Goal: Task Accomplishment & Management: Manage account settings

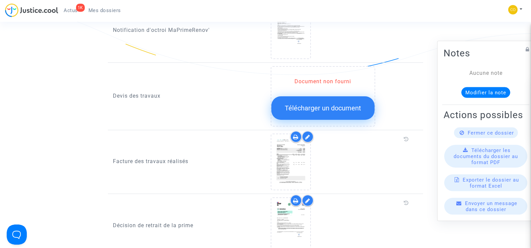
scroll to position [335, 0]
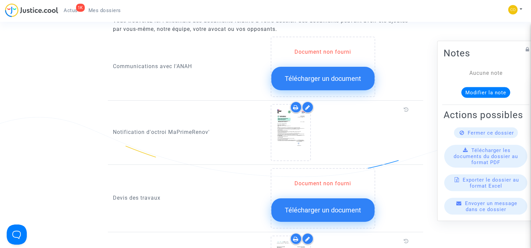
scroll to position [369, 0]
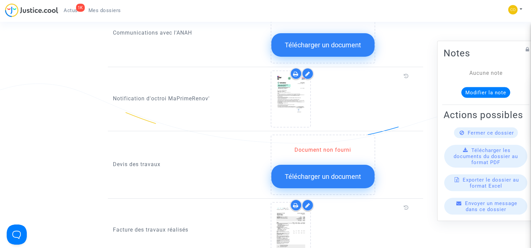
click at [308, 172] on span "Télécharger un document" at bounding box center [323, 176] width 76 height 8
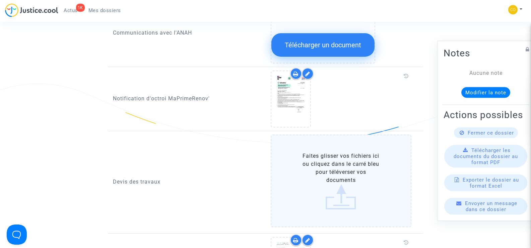
click at [326, 168] on label "Faites glisser vos fichiers ici ou cliquez dans le carré bleu pour téléverser v…" at bounding box center [341, 180] width 141 height 93
click at [0, 0] on input "Faites glisser vos fichiers ici ou cliquez dans le carré bleu pour téléverser v…" at bounding box center [0, 0] width 0 height 0
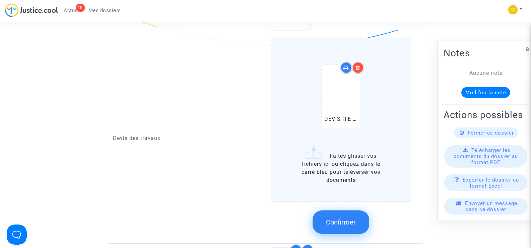
scroll to position [469, 0]
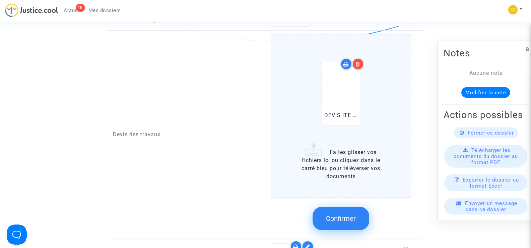
click at [344, 168] on label "DEVIS ITE [PERSON_NAME] .pdf Faites glisser vos fichiers ici ou cliquez dans le…" at bounding box center [341, 116] width 141 height 164
click at [0, 0] on input "DEVIS ITE [PERSON_NAME] .pdf Faites glisser vos fichiers ici ou cliquez dans le…" at bounding box center [0, 0] width 0 height 0
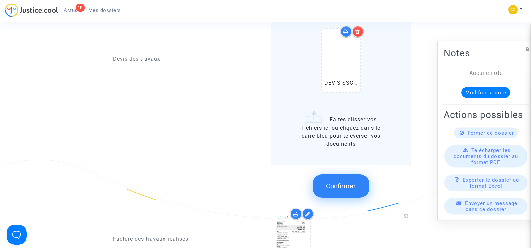
scroll to position [603, 0]
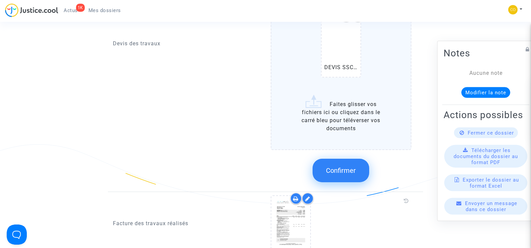
click at [353, 110] on label "DEVIS ITE [PERSON_NAME] .pdf DEVIS SSC KAMEL AYADE.pdf Faites glisser vos fichi…" at bounding box center [341, 25] width 141 height 250
click at [0, 0] on input "DEVIS ITE [PERSON_NAME] .pdf DEVIS SSC KAMEL AYADE.pdf Faites glisser vos fichi…" at bounding box center [0, 0] width 0 height 0
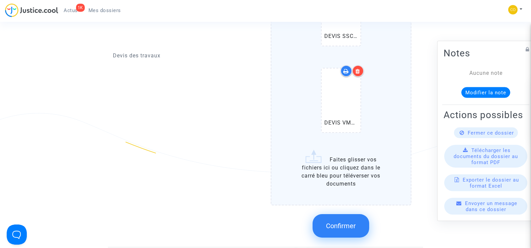
scroll to position [670, 0]
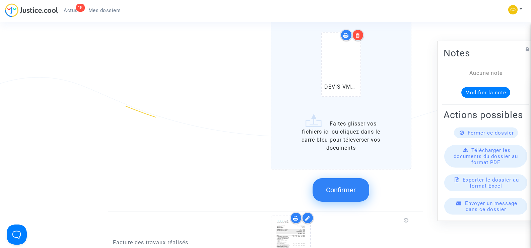
click at [335, 188] on button "Confirmer" at bounding box center [341, 189] width 57 height 23
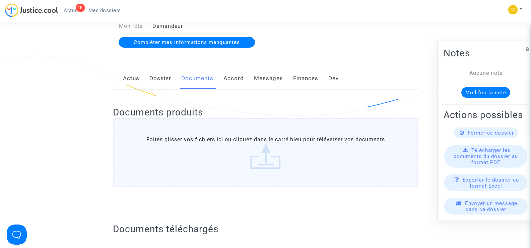
scroll to position [0, 0]
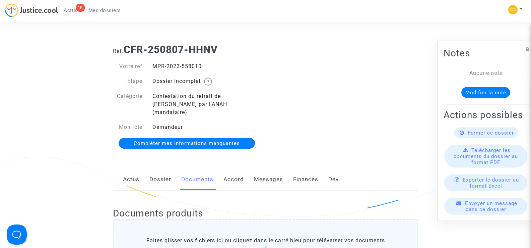
drag, startPoint x: 205, startPoint y: 65, endPoint x: 150, endPoint y: 65, distance: 55.3
click at [150, 65] on div "MPR-2023-558010" at bounding box center [206, 66] width 118 height 8
copy div "MPR-2023-558010"
click at [403, 137] on div "Ref. CFR-250807-HHNV Votre ref MPR-2023-558010 Etape Dossier incomplet Catégori…" at bounding box center [265, 97] width 315 height 116
drag, startPoint x: 203, startPoint y: 66, endPoint x: 154, endPoint y: 65, distance: 49.6
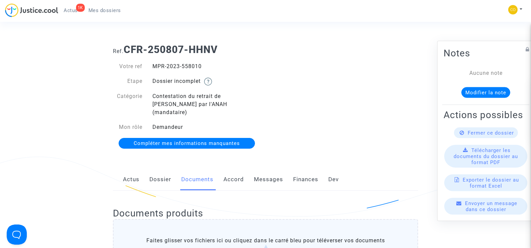
click at [154, 65] on div "MPR-2023-558010" at bounding box center [206, 66] width 118 height 8
copy div "MPR-2023-558010"
click at [99, 5] on link "Mes dossiers" at bounding box center [104, 10] width 43 height 10
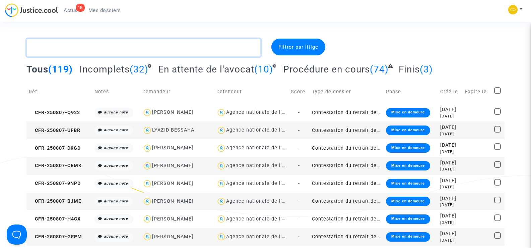
click at [69, 46] on textarea at bounding box center [143, 48] width 234 height 18
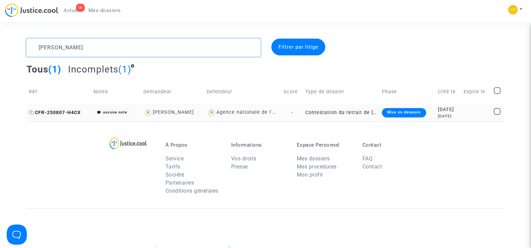
type textarea "[PERSON_NAME]"
click at [45, 111] on span "CFR-250807-H4CX" at bounding box center [55, 113] width 52 height 6
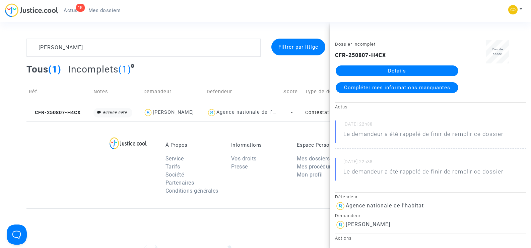
click at [419, 68] on link "Détails" at bounding box center [397, 70] width 123 height 11
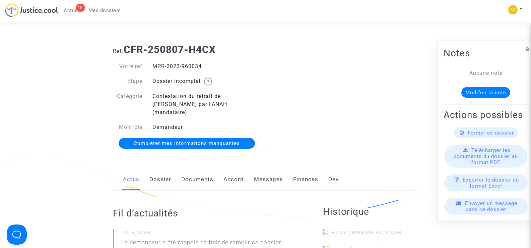
click at [186, 169] on link "Documents" at bounding box center [197, 179] width 32 height 22
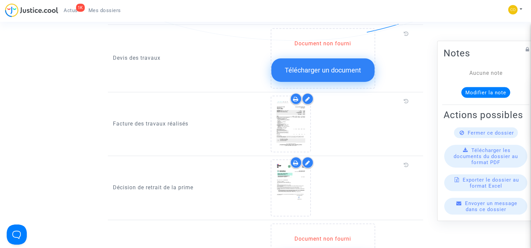
scroll to position [469, 0]
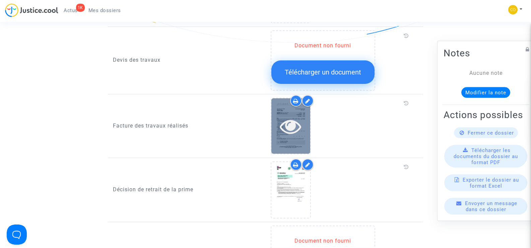
click at [301, 121] on icon at bounding box center [291, 125] width 22 height 21
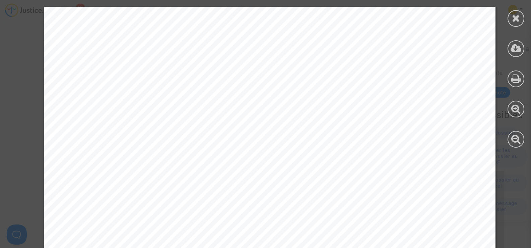
scroll to position [1049, 0]
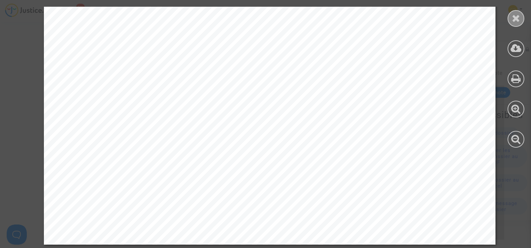
click at [512, 18] on div at bounding box center [516, 18] width 17 height 17
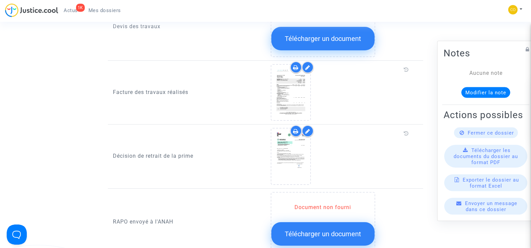
scroll to position [402, 0]
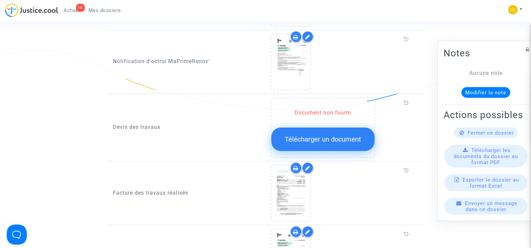
click at [328, 135] on span "Télécharger un document" at bounding box center [323, 139] width 76 height 8
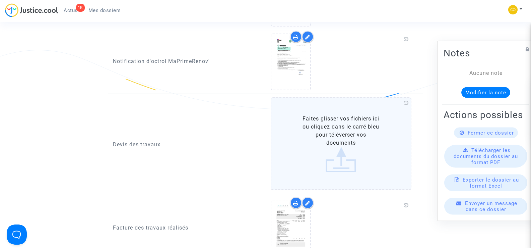
click at [328, 132] on label "Faites glisser vos fichiers ici ou cliquez dans le carré bleu pour téléverser v…" at bounding box center [341, 143] width 141 height 93
click at [0, 0] on input "Faites glisser vos fichiers ici ou cliquez dans le carré bleu pour téléverser v…" at bounding box center [0, 0] width 0 height 0
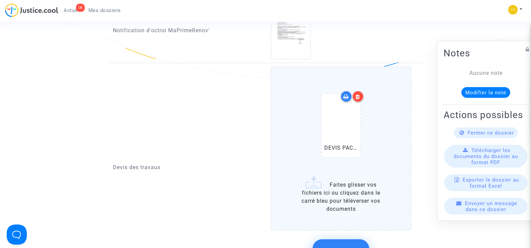
scroll to position [469, 0]
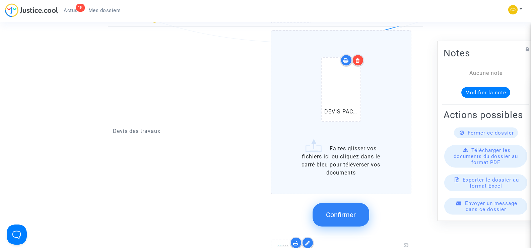
click at [350, 211] on span "Confirmer" at bounding box center [341, 215] width 30 height 8
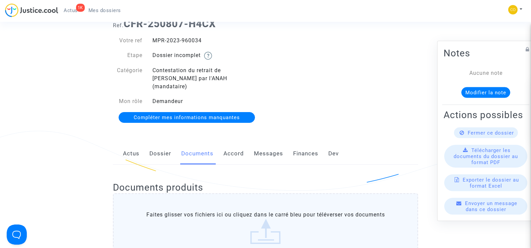
scroll to position [0, 0]
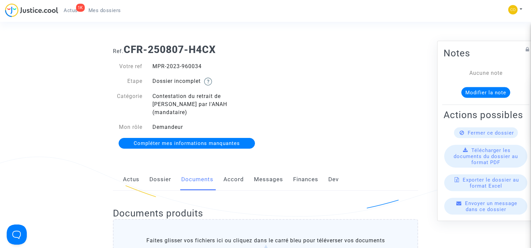
drag, startPoint x: 213, startPoint y: 68, endPoint x: 154, endPoint y: 64, distance: 58.8
click at [154, 64] on div "MPR-2023-960034" at bounding box center [206, 66] width 118 height 8
copy div "MPR-2023-960034"
click at [393, 127] on div "Ref. CFR-250807-H4CX Votre ref MPR-2023-960034 Etape Dossier incomplet Catégori…" at bounding box center [265, 97] width 315 height 116
click at [108, 7] on link "Mes dossiers" at bounding box center [104, 10] width 43 height 10
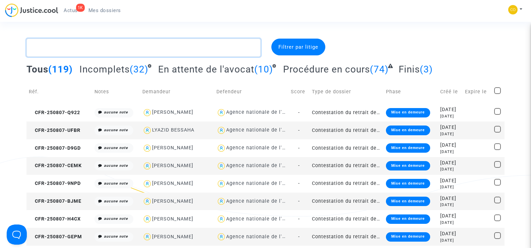
click at [62, 52] on textarea at bounding box center [143, 48] width 234 height 18
paste textarea "[PERSON_NAME]"
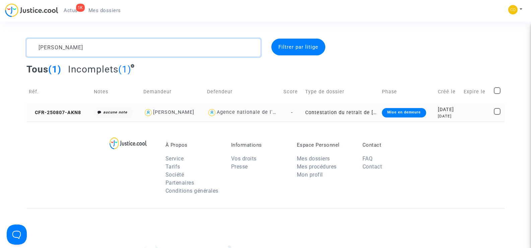
type textarea "[PERSON_NAME]"
click at [49, 109] on td "CFR-250807-AKN8" at bounding box center [58, 113] width 65 height 18
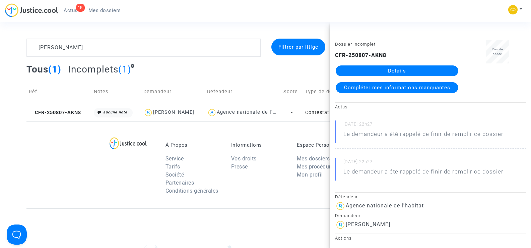
click at [388, 73] on link "Détails" at bounding box center [397, 70] width 123 height 11
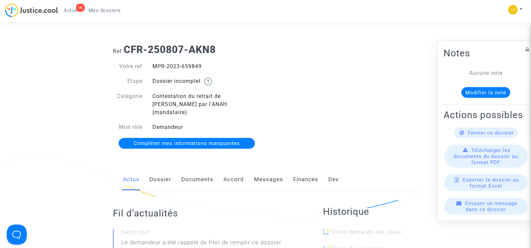
click at [195, 168] on link "Documents" at bounding box center [197, 179] width 32 height 22
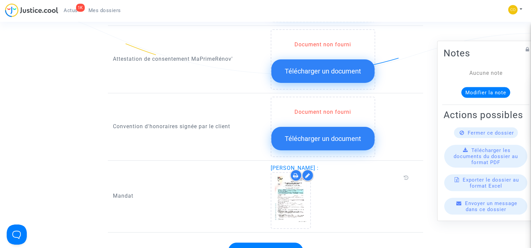
scroll to position [737, 0]
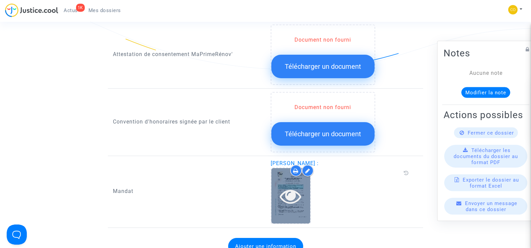
click at [288, 185] on icon at bounding box center [291, 195] width 22 height 21
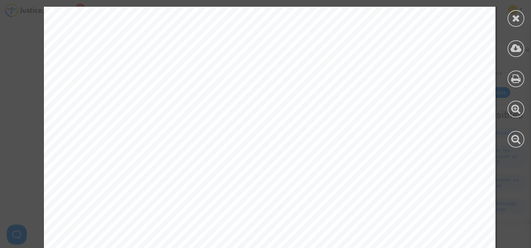
scroll to position [1039, 0]
click at [516, 12] on div at bounding box center [516, 18] width 17 height 17
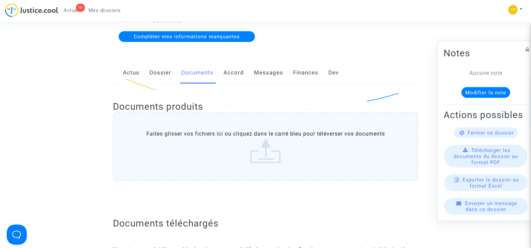
scroll to position [0, 0]
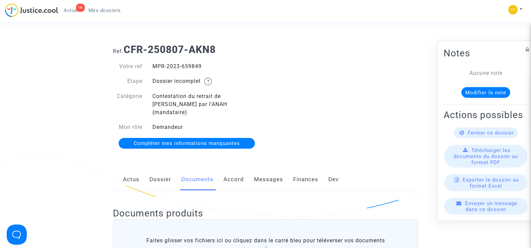
drag, startPoint x: 204, startPoint y: 67, endPoint x: 154, endPoint y: 67, distance: 50.6
click at [154, 67] on div "MPR-2023-659849" at bounding box center [206, 66] width 118 height 8
copy div "MPR-2023-659849"
click at [357, 111] on div "Ref. CFR-250807-AKN8 Votre ref MPR-2023-659849 Etape Dossier incomplet Catégori…" at bounding box center [265, 97] width 315 height 116
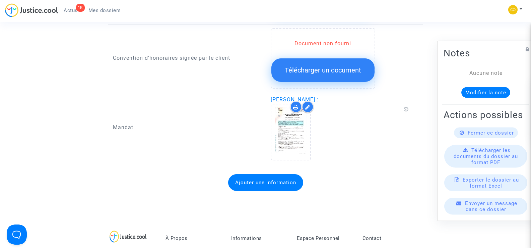
scroll to position [838, 0]
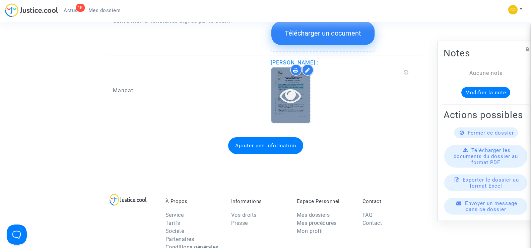
click at [304, 92] on div at bounding box center [291, 94] width 39 height 21
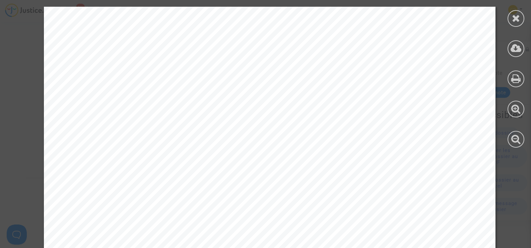
click at [517, 20] on icon at bounding box center [516, 18] width 8 height 10
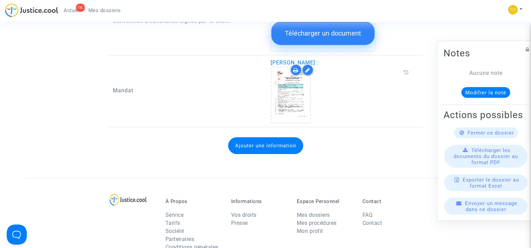
click at [304, 64] on div at bounding box center [308, 70] width 12 height 12
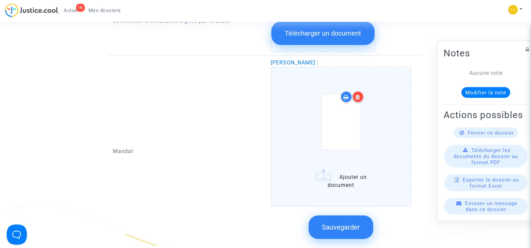
click at [358, 94] on icon at bounding box center [358, 96] width 5 height 5
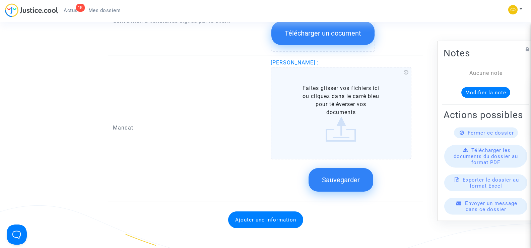
click at [343, 112] on label "Faites glisser vos fichiers ici ou cliquez dans le carré bleu pour téléverser v…" at bounding box center [341, 113] width 141 height 93
click at [0, 0] on input "Faites glisser vos fichiers ici ou cliquez dans le carré bleu pour téléverser v…" at bounding box center [0, 0] width 0 height 0
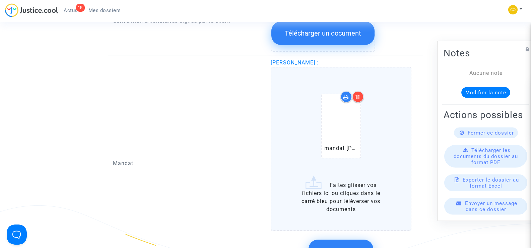
click at [360, 94] on icon at bounding box center [358, 96] width 5 height 5
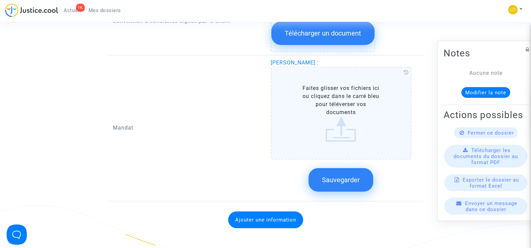
click at [348, 116] on label "Faites glisser vos fichiers ici ou cliquez dans le carré bleu pour téléverser v…" at bounding box center [341, 113] width 141 height 93
click at [0, 0] on input "Faites glisser vos fichiers ici ou cliquez dans le carré bleu pour téléverser v…" at bounding box center [0, 0] width 0 height 0
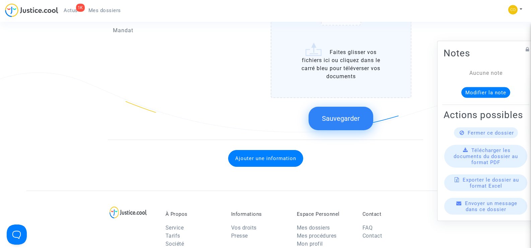
scroll to position [972, 0]
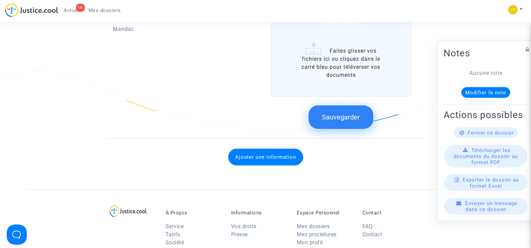
click at [341, 113] on span "Sauvegarder" at bounding box center [341, 117] width 38 height 8
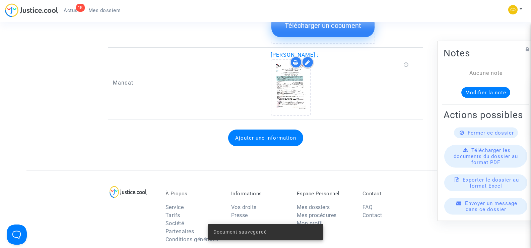
scroll to position [838, 0]
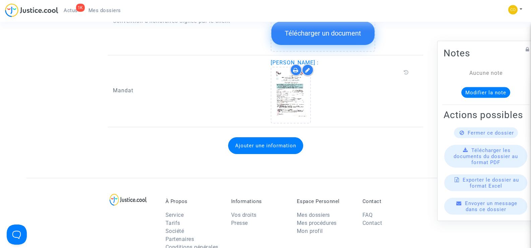
click at [403, 150] on div "Ajouter une information" at bounding box center [265, 145] width 305 height 30
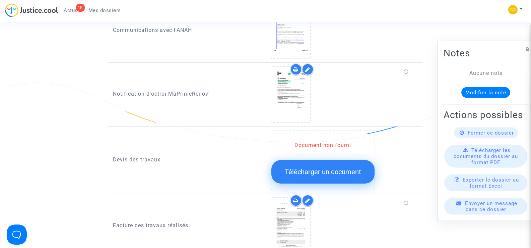
scroll to position [369, 0]
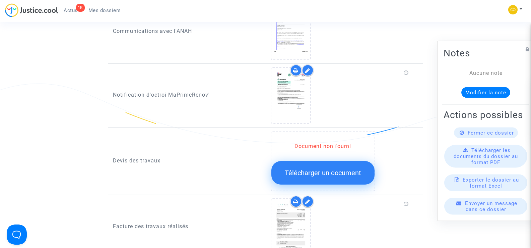
click at [329, 169] on span "Télécharger un document" at bounding box center [323, 173] width 76 height 8
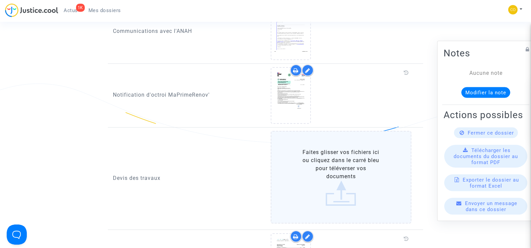
click at [334, 160] on label "Faites glisser vos fichiers ici ou cliquez dans le carré bleu pour téléverser v…" at bounding box center [341, 177] width 141 height 93
click at [0, 0] on input "Faites glisser vos fichiers ici ou cliquez dans le carré bleu pour téléverser v…" at bounding box center [0, 0] width 0 height 0
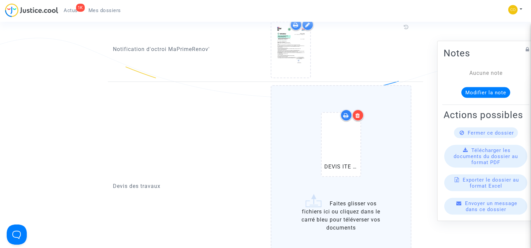
scroll to position [469, 0]
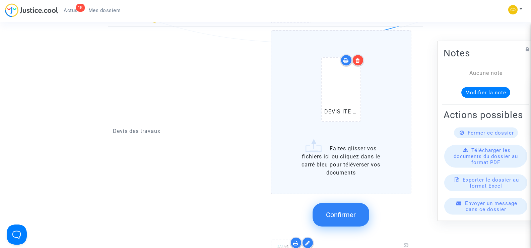
click at [355, 151] on label "DEVIS ITE CLEDA .pdf Faites glisser vos fichiers ici ou cliquez dans le carré b…" at bounding box center [341, 112] width 141 height 164
click at [0, 0] on input "DEVIS ITE CLEDA .pdf Faites glisser vos fichiers ici ou cliquez dans le carré b…" at bounding box center [0, 0] width 0 height 0
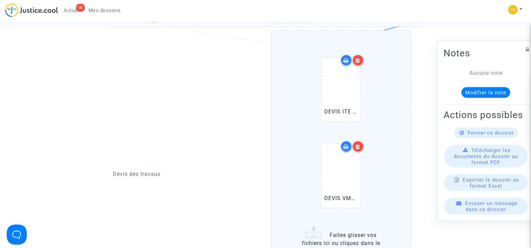
scroll to position [570, 0]
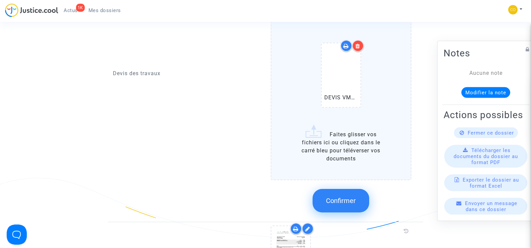
click at [338, 196] on span "Confirmer" at bounding box center [341, 200] width 30 height 8
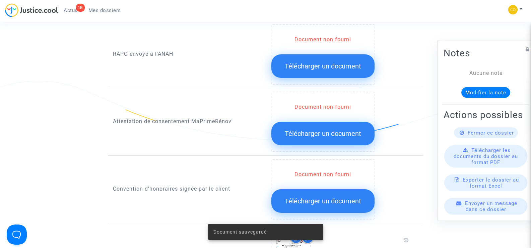
scroll to position [670, 0]
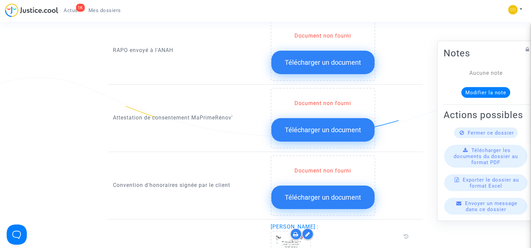
click at [345, 126] on span "Télécharger un document" at bounding box center [323, 130] width 76 height 8
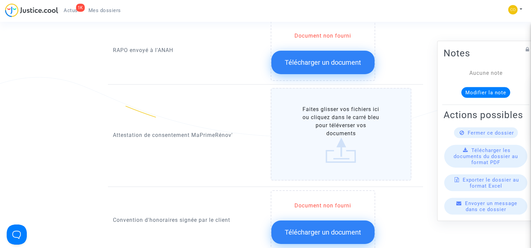
click at [345, 122] on label "Faites glisser vos fichiers ici ou cliquez dans le carré bleu pour téléverser v…" at bounding box center [341, 134] width 141 height 93
click at [0, 0] on input "Faites glisser vos fichiers ici ou cliquez dans le carré bleu pour téléverser v…" at bounding box center [0, 0] width 0 height 0
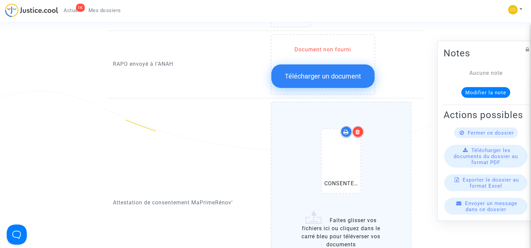
scroll to position [737, 0]
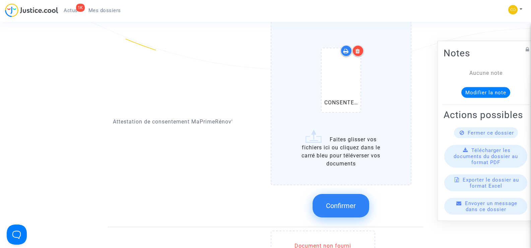
click at [343, 201] on span "Confirmer" at bounding box center [341, 205] width 30 height 8
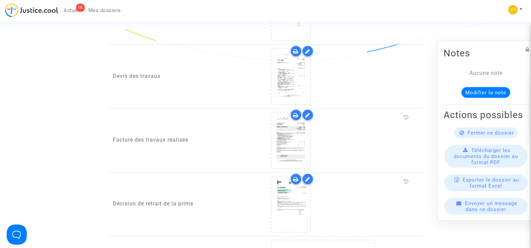
scroll to position [503, 0]
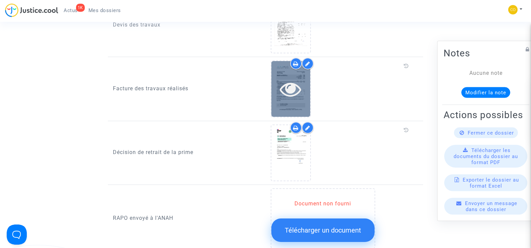
click at [303, 88] on div at bounding box center [291, 88] width 39 height 21
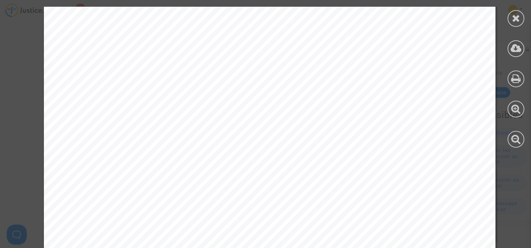
scroll to position [1692, 0]
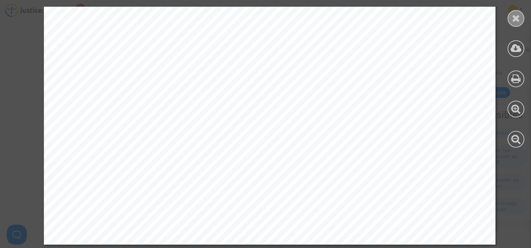
click at [516, 17] on icon at bounding box center [516, 18] width 8 height 10
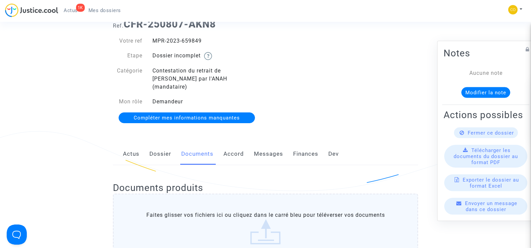
scroll to position [0, 0]
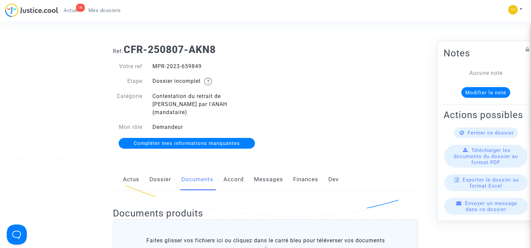
click at [103, 10] on span "Mes dossiers" at bounding box center [104, 10] width 33 height 6
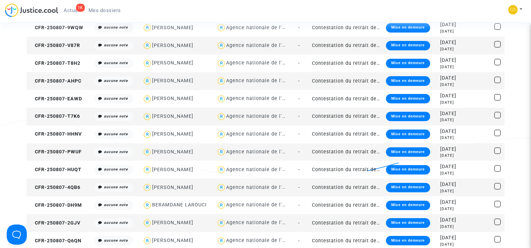
scroll to position [268, 0]
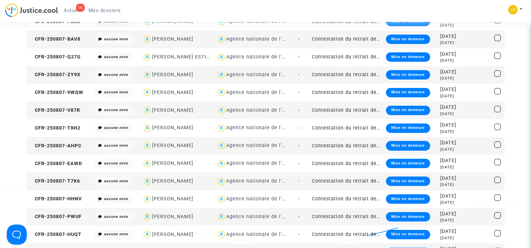
click at [116, 10] on span "Mes dossiers" at bounding box center [104, 10] width 33 height 6
click at [101, 8] on span "Mes dossiers" at bounding box center [104, 10] width 33 height 6
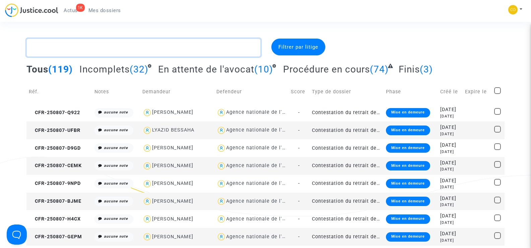
click at [62, 47] on textarea at bounding box center [143, 48] width 234 height 18
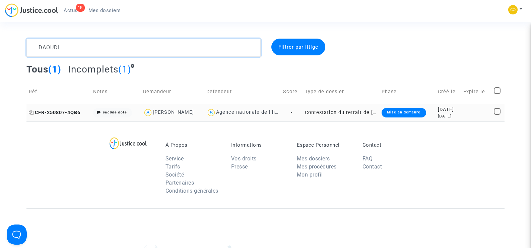
type textarea "DAOUDI"
click at [62, 111] on span "CFR-250807-4QB6" at bounding box center [55, 113] width 52 height 6
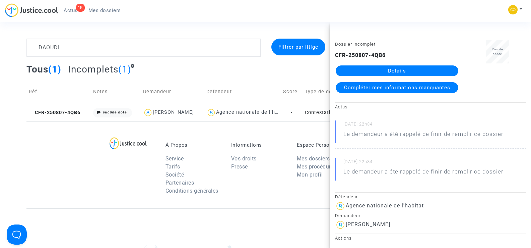
click at [402, 69] on link "Détails" at bounding box center [397, 70] width 123 height 11
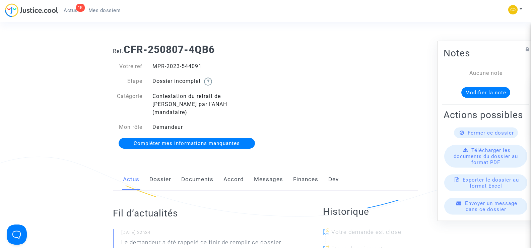
click at [196, 171] on link "Documents" at bounding box center [197, 179] width 32 height 22
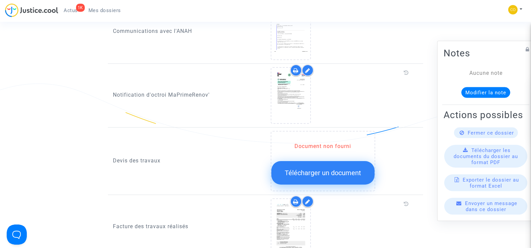
scroll to position [469, 0]
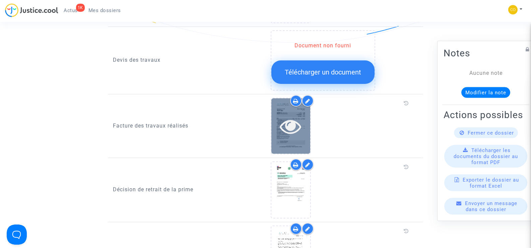
click at [276, 128] on div at bounding box center [291, 125] width 39 height 21
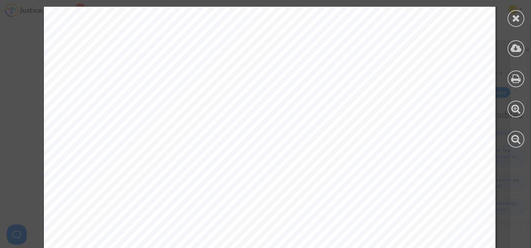
scroll to position [67, 0]
click at [508, 19] on div at bounding box center [516, 77] width 30 height 154
click at [518, 20] on icon at bounding box center [516, 18] width 8 height 10
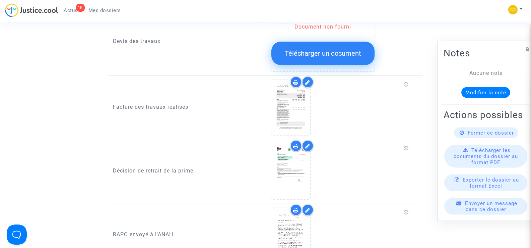
scroll to position [469, 0]
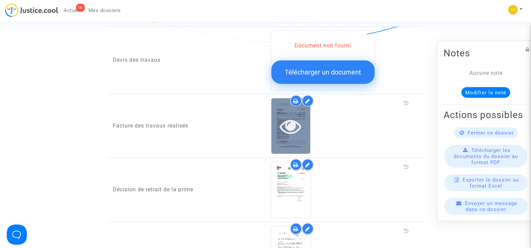
click at [300, 118] on icon at bounding box center [291, 125] width 22 height 21
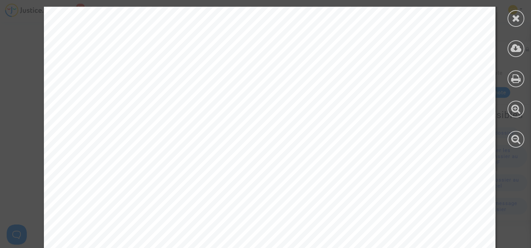
scroll to position [771, 0]
click at [514, 16] on icon at bounding box center [516, 18] width 8 height 10
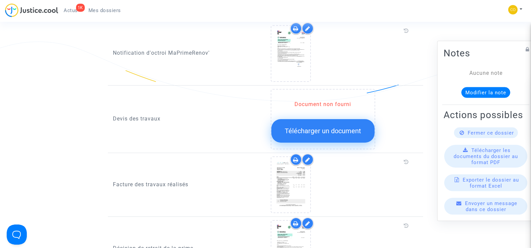
scroll to position [402, 0]
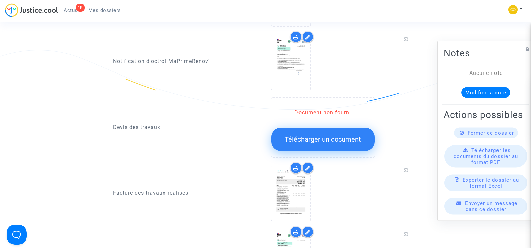
click at [321, 135] on span "Télécharger un document" at bounding box center [323, 139] width 76 height 8
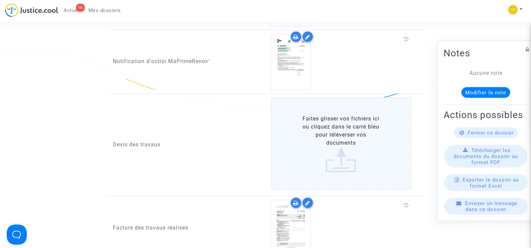
click at [341, 127] on label "Faites glisser vos fichiers ici ou cliquez dans le carré bleu pour téléverser v…" at bounding box center [341, 143] width 141 height 93
click at [0, 0] on input "Faites glisser vos fichiers ici ou cliquez dans le carré bleu pour téléverser v…" at bounding box center [0, 0] width 0 height 0
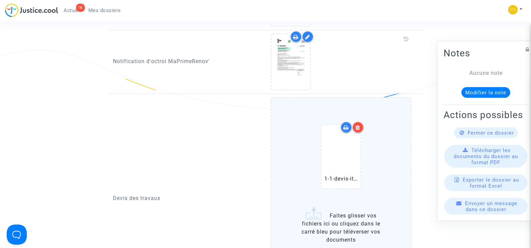
click at [349, 212] on label "1-1-devis-ite signé [PERSON_NAME].pdf Faites glisser vos fichiers ici ou clique…" at bounding box center [341, 179] width 141 height 164
click at [0, 0] on input "1-1-devis-ite signé [PERSON_NAME].pdf Faites glisser vos fichiers ici ou clique…" at bounding box center [0, 0] width 0 height 0
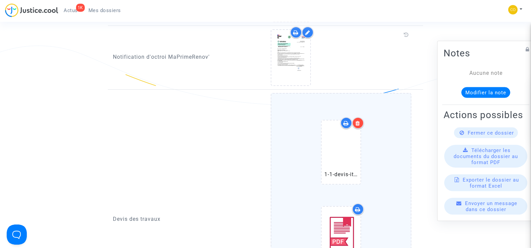
scroll to position [503, 0]
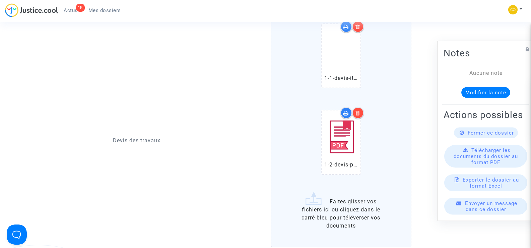
click at [339, 201] on label "1-1-devis-ite signé [PERSON_NAME].pdf 1-2-devis-pg signé-[PERSON_NAME].pdf Fait…" at bounding box center [341, 122] width 141 height 250
click at [0, 0] on input "1-1-devis-ite signé [PERSON_NAME].pdf 1-2-devis-pg signé-[PERSON_NAME].pdf Fait…" at bounding box center [0, 0] width 0 height 0
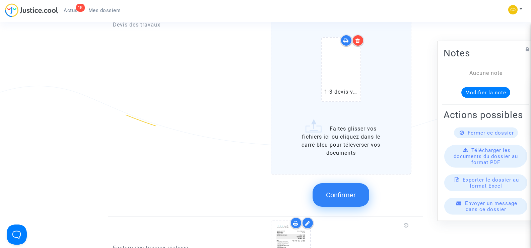
scroll to position [670, 0]
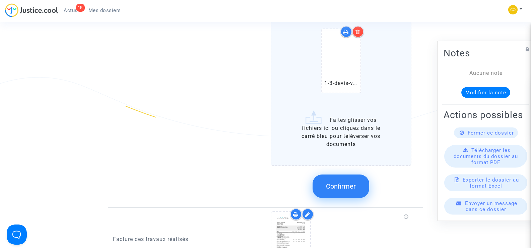
click at [346, 182] on span "Confirmer" at bounding box center [341, 186] width 30 height 8
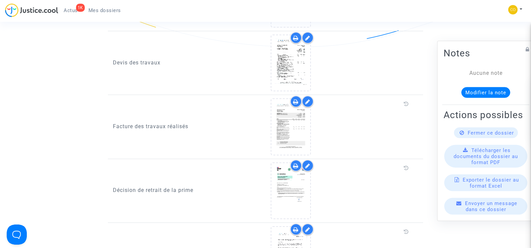
scroll to position [402, 0]
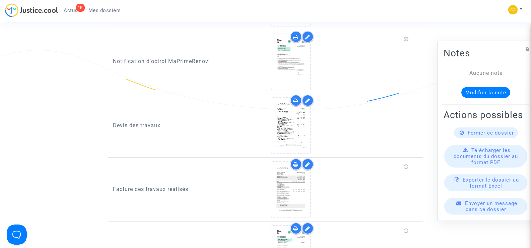
click at [265, 122] on div "Devis des travaux" at bounding box center [187, 125] width 158 height 57
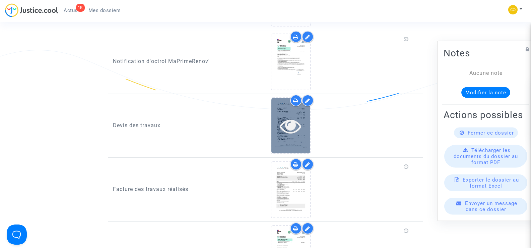
click at [288, 120] on icon at bounding box center [291, 125] width 22 height 21
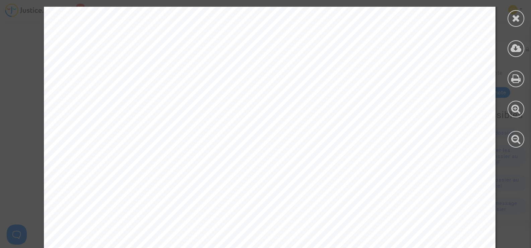
scroll to position [2001, 0]
click at [519, 16] on icon at bounding box center [516, 18] width 8 height 10
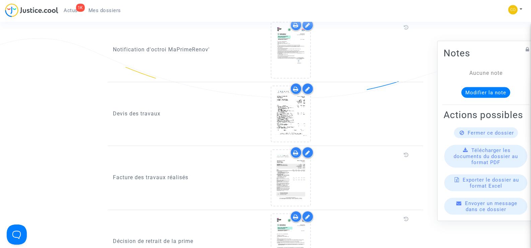
scroll to position [402, 0]
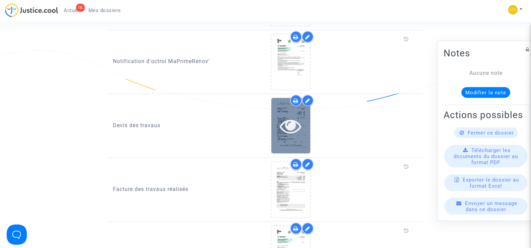
click at [304, 118] on div at bounding box center [291, 125] width 39 height 21
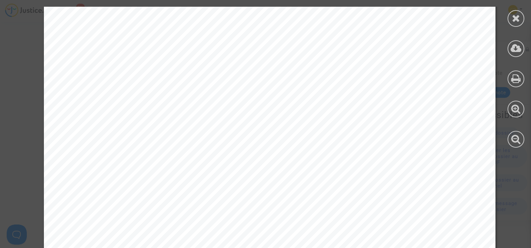
scroll to position [2336, 0]
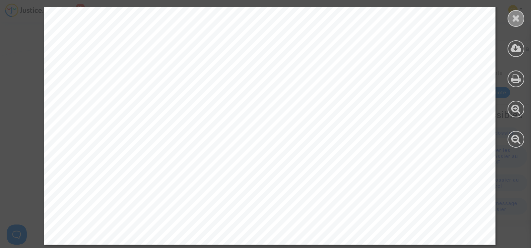
click at [516, 16] on icon at bounding box center [516, 18] width 8 height 10
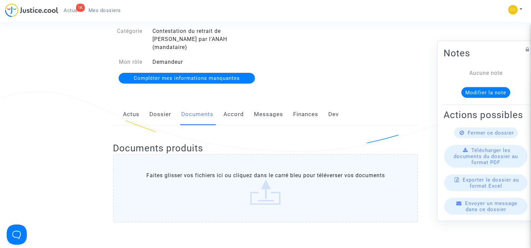
scroll to position [0, 0]
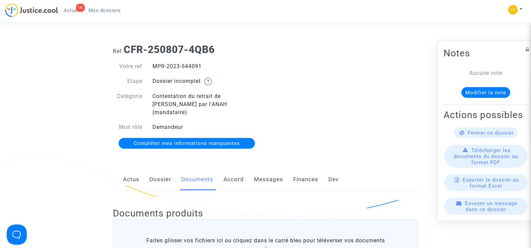
click at [114, 10] on span "Mes dossiers" at bounding box center [104, 10] width 33 height 6
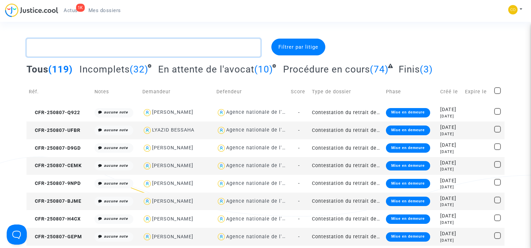
click at [63, 49] on textarea at bounding box center [143, 48] width 234 height 18
paste textarea "DUTHILLEUL"
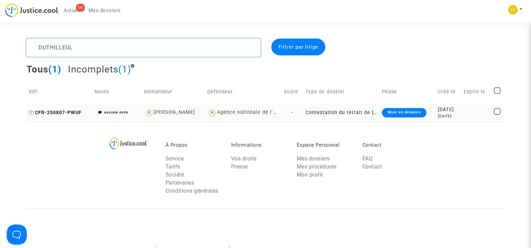
type textarea "DUTHILLEUL"
click at [62, 112] on span "CFR-250807-PWUF" at bounding box center [55, 113] width 53 height 6
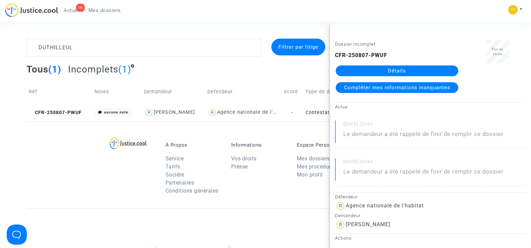
click at [396, 73] on link "Détails" at bounding box center [397, 70] width 123 height 11
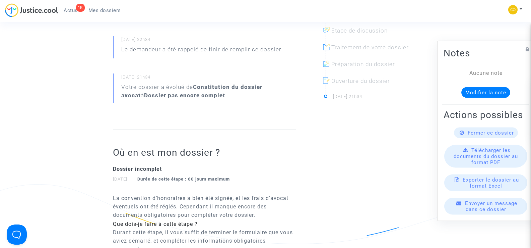
scroll to position [34, 0]
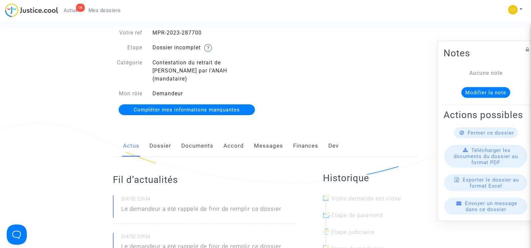
click at [186, 138] on link "Documents" at bounding box center [197, 146] width 32 height 22
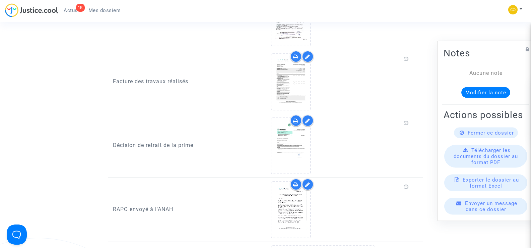
scroll to position [469, 0]
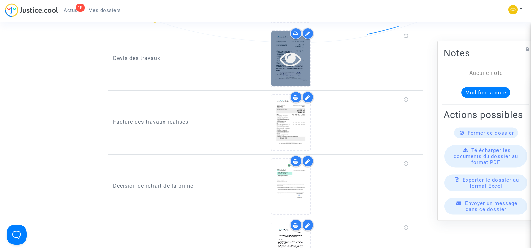
click at [304, 61] on div at bounding box center [291, 58] width 39 height 55
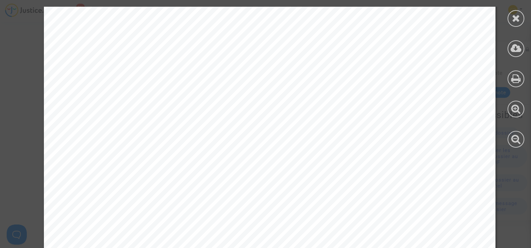
scroll to position [2336, 0]
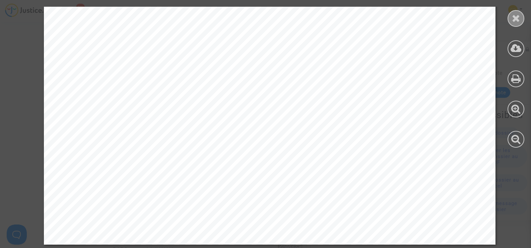
click at [518, 22] on icon at bounding box center [516, 18] width 8 height 10
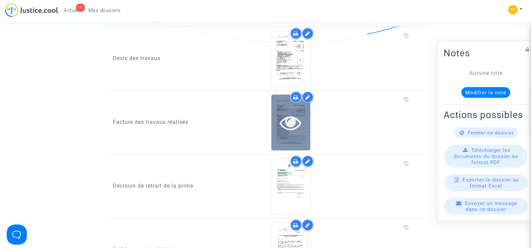
click at [300, 112] on icon at bounding box center [291, 122] width 22 height 21
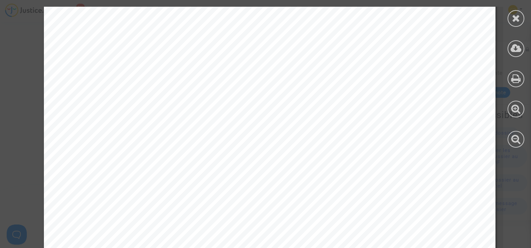
scroll to position [345, 0]
click at [515, 18] on icon at bounding box center [516, 18] width 8 height 10
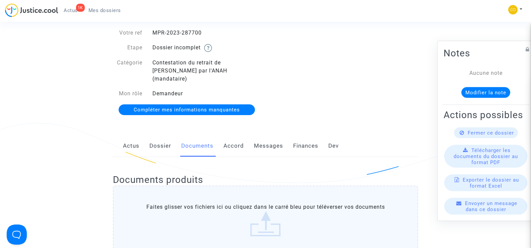
scroll to position [0, 0]
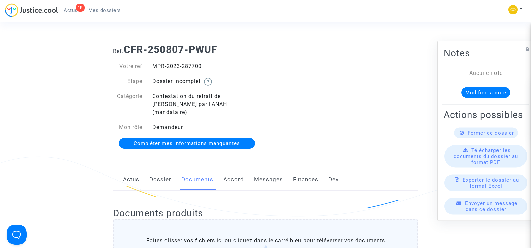
drag, startPoint x: 210, startPoint y: 63, endPoint x: 154, endPoint y: 65, distance: 56.0
click at [154, 65] on div "MPR-2023-287700" at bounding box center [206, 66] width 118 height 8
copy div "MPR-2023-287700"
click at [384, 124] on div "Ref. CFR-250807-PWUF Votre ref MPR-2023-287700 Etape Dossier incomplet Catégori…" at bounding box center [265, 97] width 315 height 116
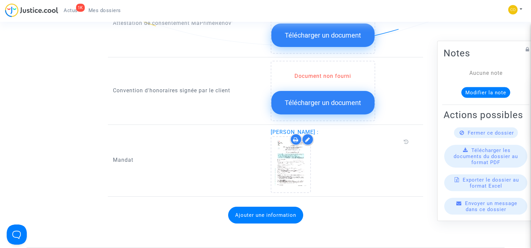
scroll to position [771, 0]
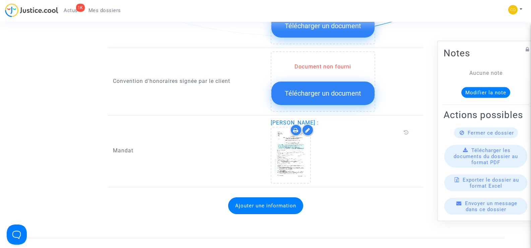
drag, startPoint x: 346, startPoint y: 114, endPoint x: 271, endPoint y: 111, distance: 74.8
click at [271, 119] on span "[PERSON_NAME] :" at bounding box center [295, 122] width 48 height 6
copy span "[PERSON_NAME]"
click at [416, 75] on div "Document non fourni Télécharger un document" at bounding box center [345, 81] width 148 height 60
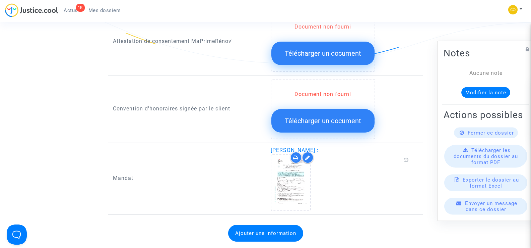
scroll to position [805, 0]
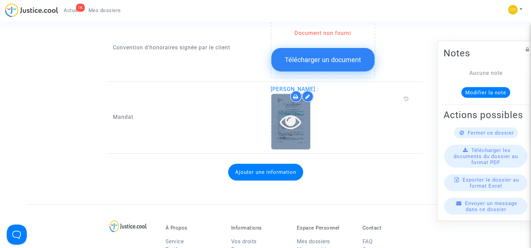
click at [298, 124] on div at bounding box center [291, 121] width 39 height 55
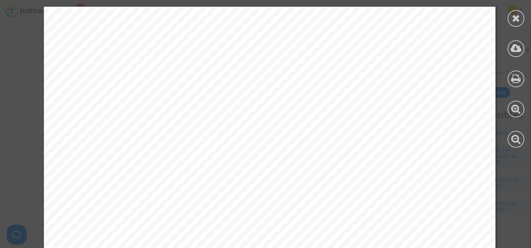
scroll to position [1050, 0]
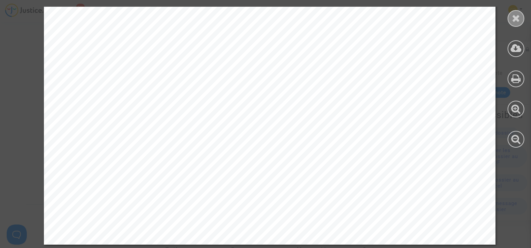
click at [519, 20] on icon at bounding box center [516, 18] width 8 height 10
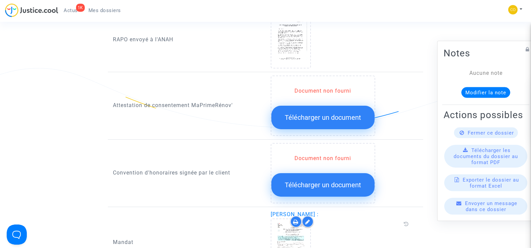
scroll to position [670, 0]
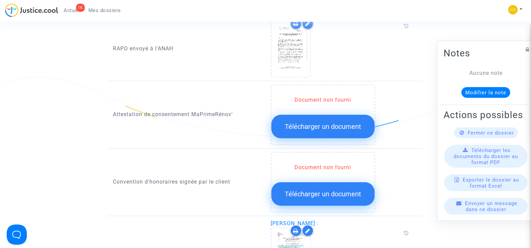
click at [318, 122] on span "Télécharger un document" at bounding box center [323, 126] width 76 height 8
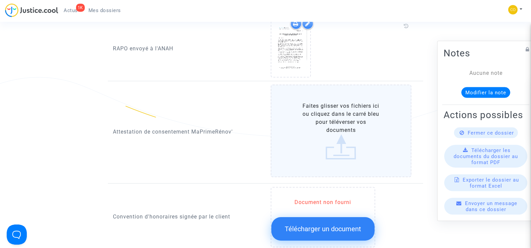
click at [335, 128] on label "Faites glisser vos fichiers ici ou cliquez dans le carré bleu pour téléverser v…" at bounding box center [341, 130] width 141 height 93
click at [0, 0] on input "Faites glisser vos fichiers ici ou cliquez dans le carré bleu pour téléverser v…" at bounding box center [0, 0] width 0 height 0
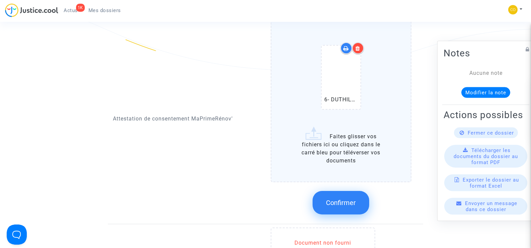
scroll to position [737, 0]
click at [347, 199] on button "Confirmer" at bounding box center [341, 201] width 57 height 23
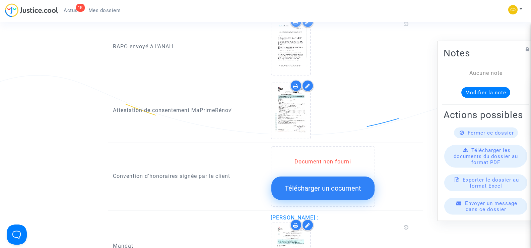
scroll to position [670, 0]
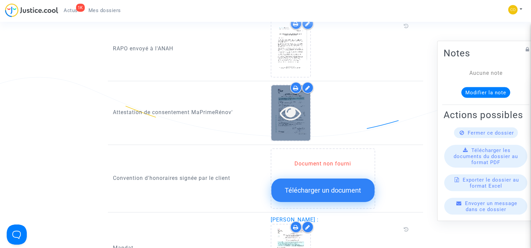
click at [287, 115] on icon at bounding box center [291, 112] width 22 height 21
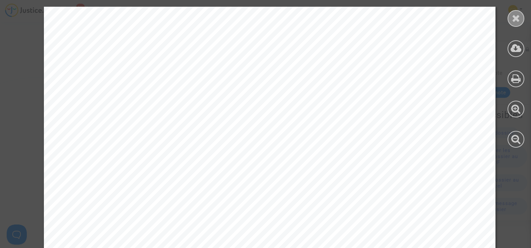
click at [518, 18] on icon at bounding box center [516, 18] width 8 height 10
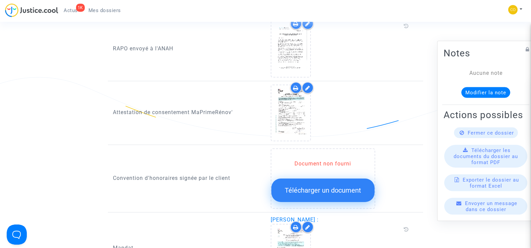
click at [305, 85] on icon at bounding box center [307, 87] width 5 height 5
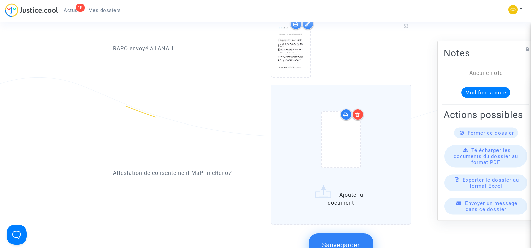
click at [360, 112] on icon at bounding box center [358, 114] width 5 height 5
